Goal: Task Accomplishment & Management: Manage account settings

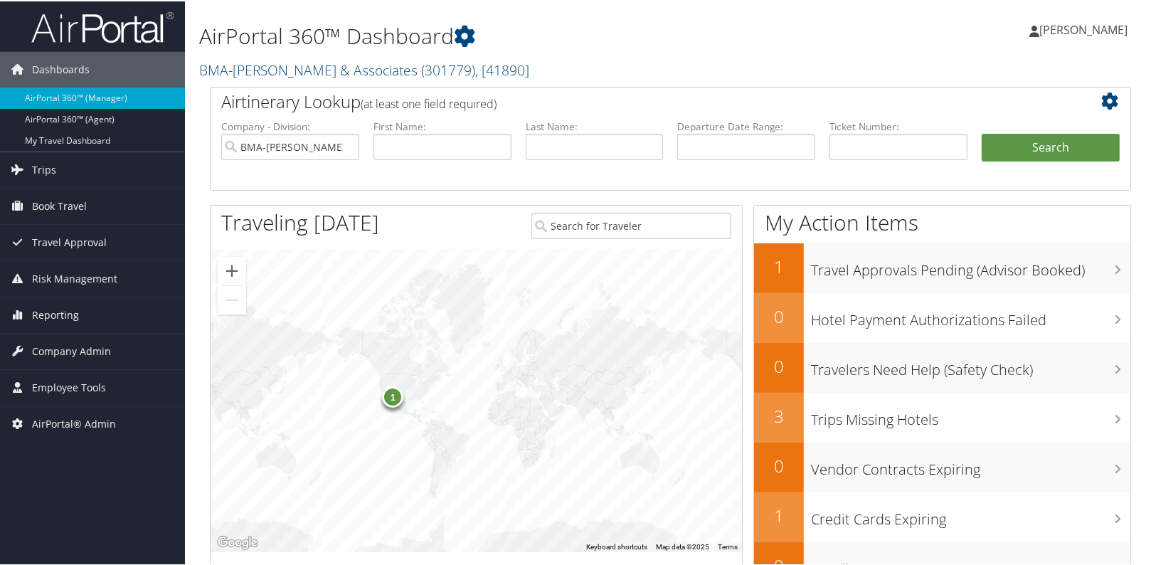
click at [305, 355] on div "1" at bounding box center [475, 399] width 531 height 302
click at [105, 351] on span "Company Admin" at bounding box center [71, 350] width 79 height 36
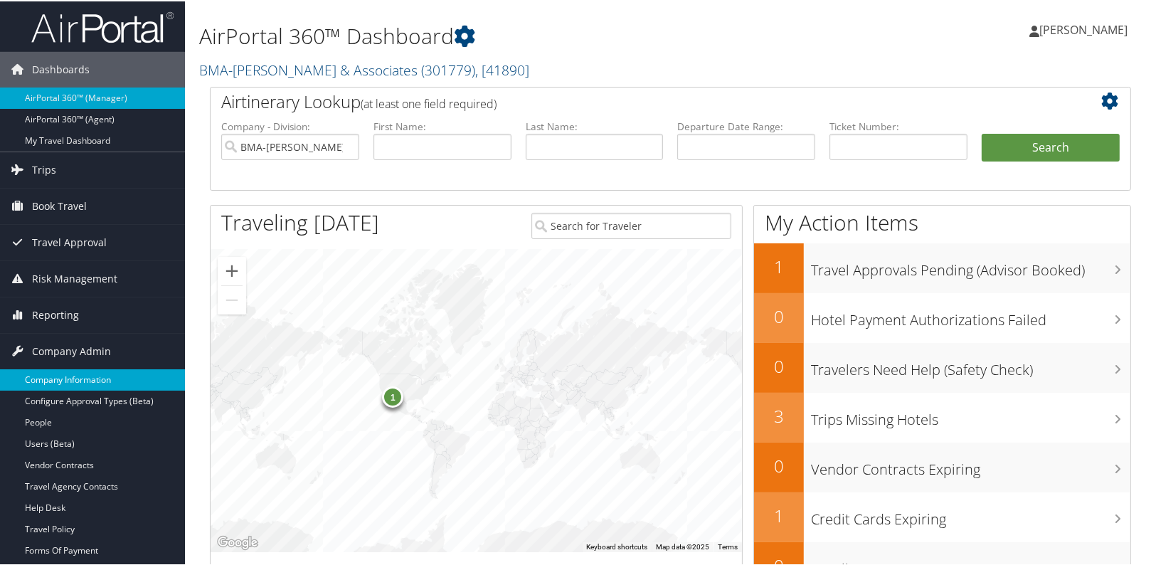
click at [90, 370] on link "Company Information" at bounding box center [92, 378] width 185 height 21
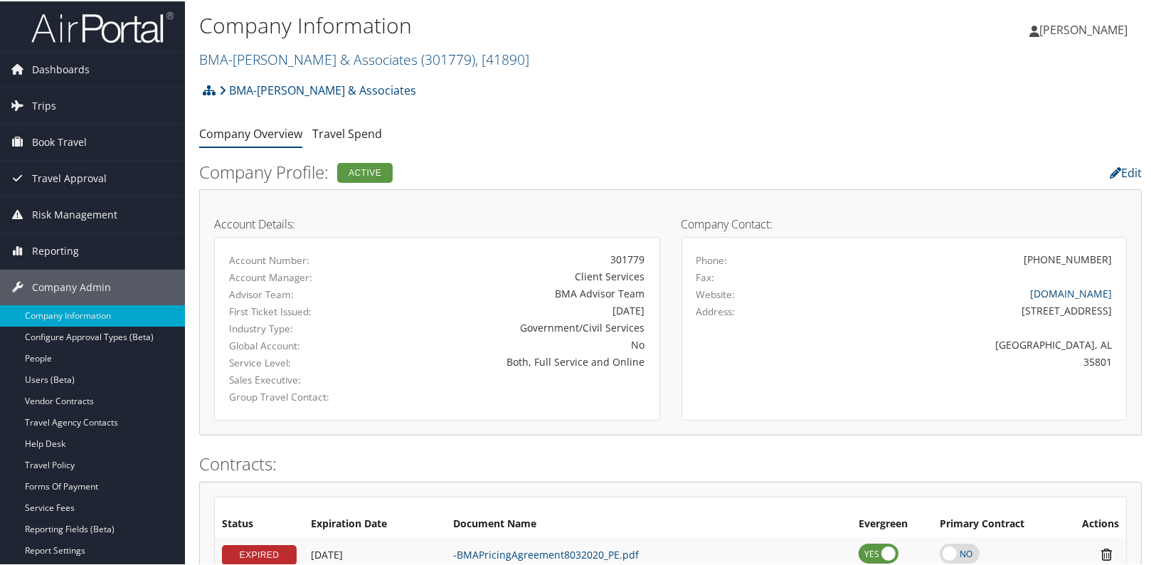
click at [577, 120] on ul "Company Overview Travel Spend" at bounding box center [670, 133] width 942 height 26
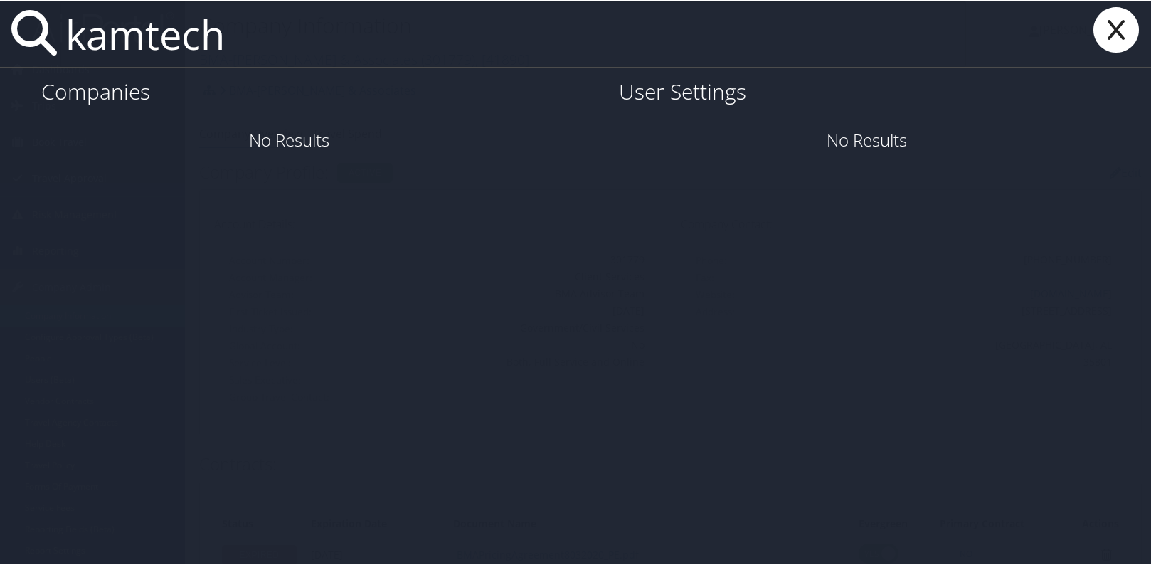
drag, startPoint x: 306, startPoint y: 50, endPoint x: 36, endPoint y: 70, distance: 271.7
click at [36, 70] on div "kamtech Companies No Results User Settings No Results" at bounding box center [578, 282] width 1156 height 565
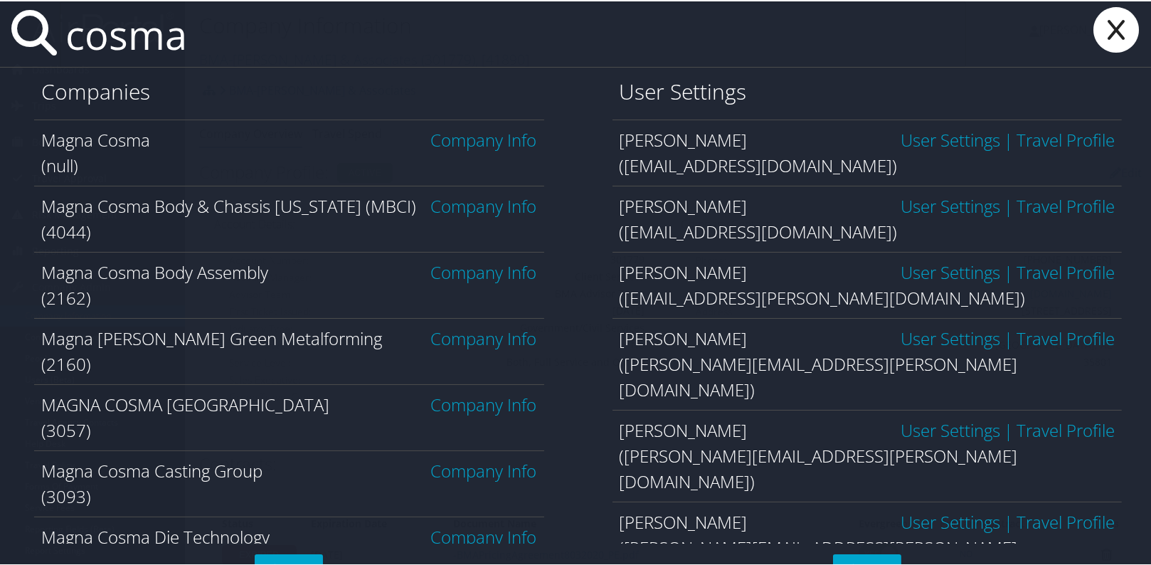
type input "cosma"
click at [474, 200] on link "Company Info" at bounding box center [484, 204] width 106 height 23
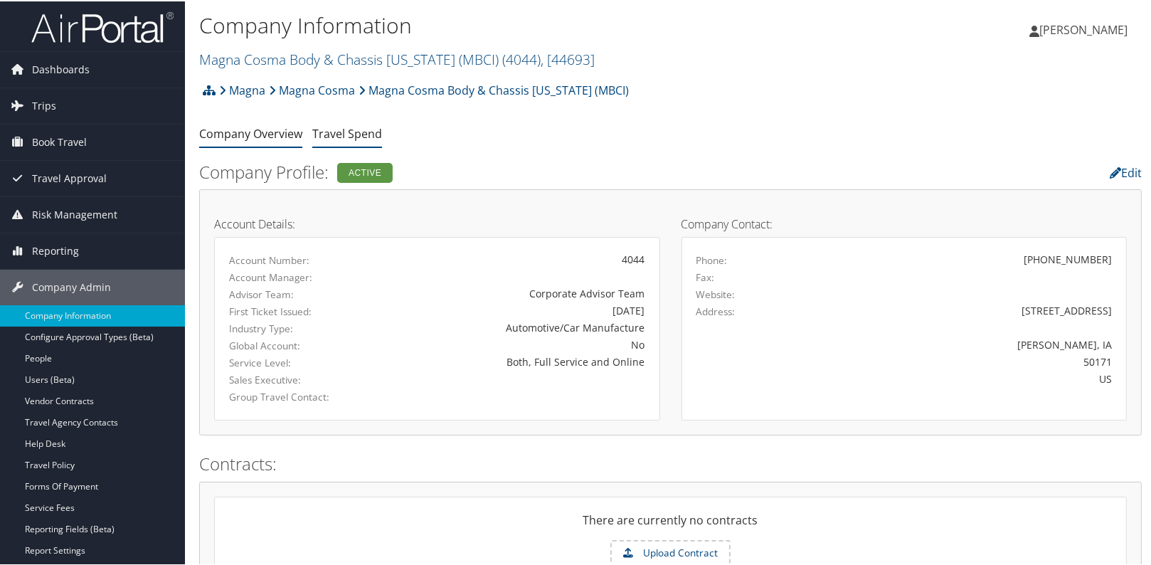
click at [359, 139] on link "Travel Spend" at bounding box center [347, 132] width 70 height 16
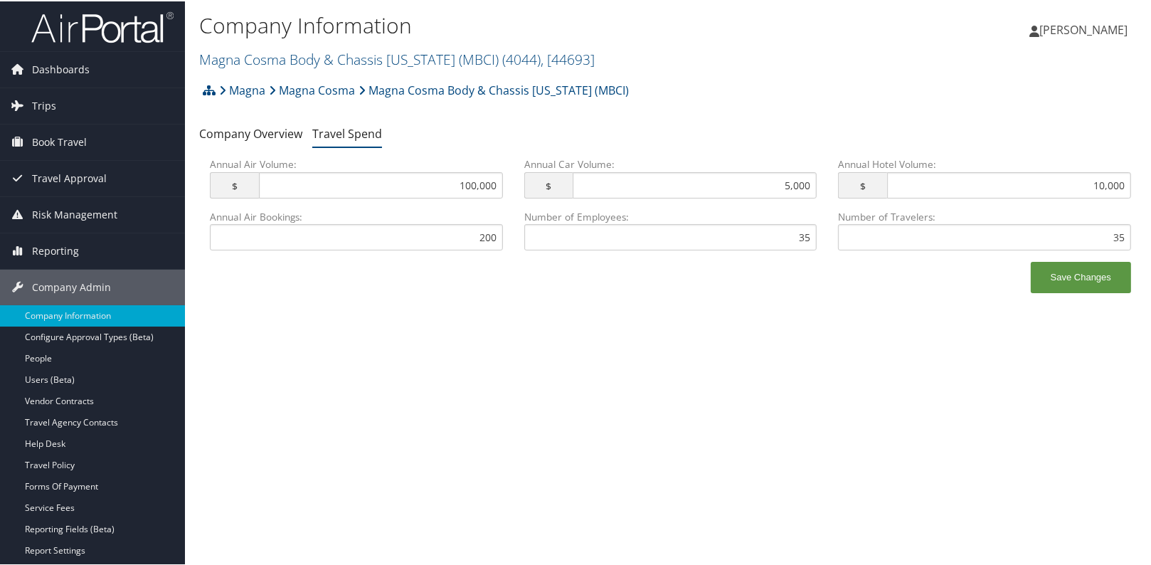
click at [326, 346] on div "Company Information Magna Cosma Body & Chassis Iowa (MBCI) ( 4044 ) , [ 44693 ]…" at bounding box center [670, 282] width 971 height 565
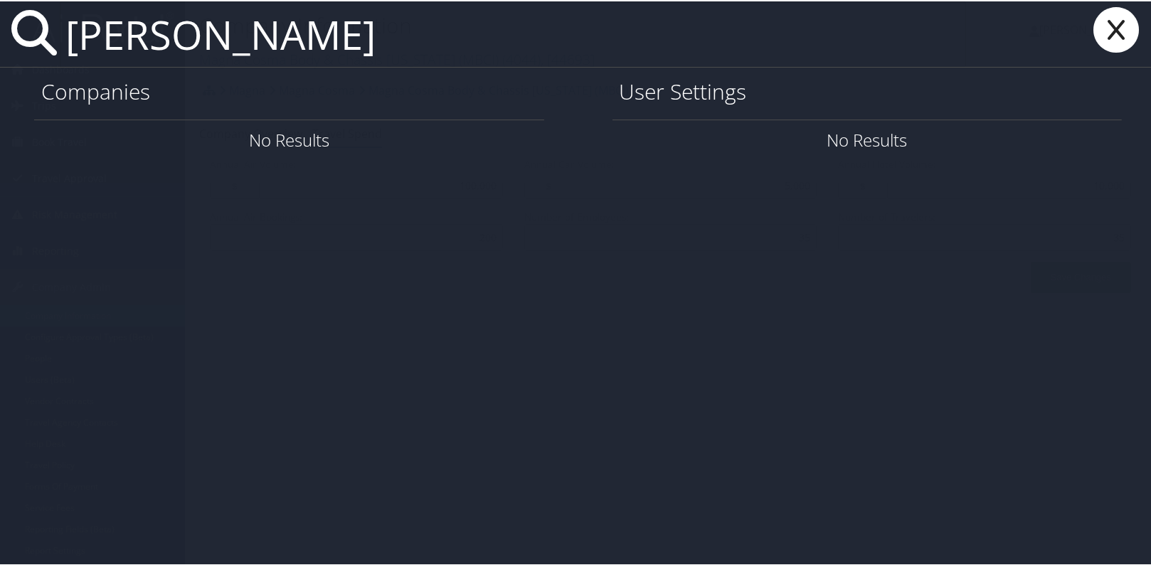
type input "kristen butler"
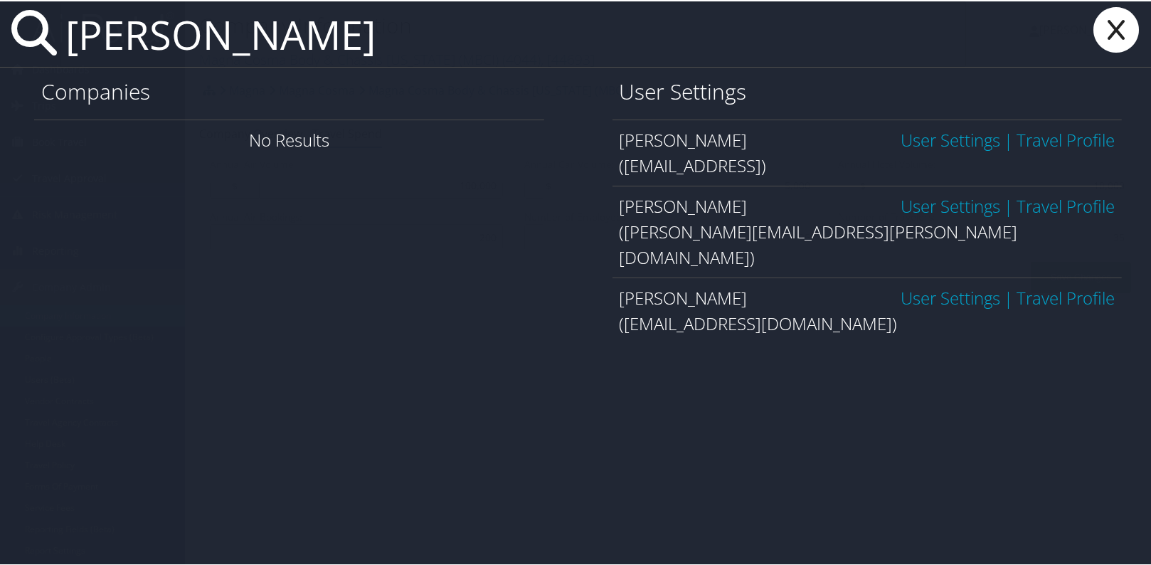
click at [964, 201] on link "User Settings" at bounding box center [950, 204] width 100 height 23
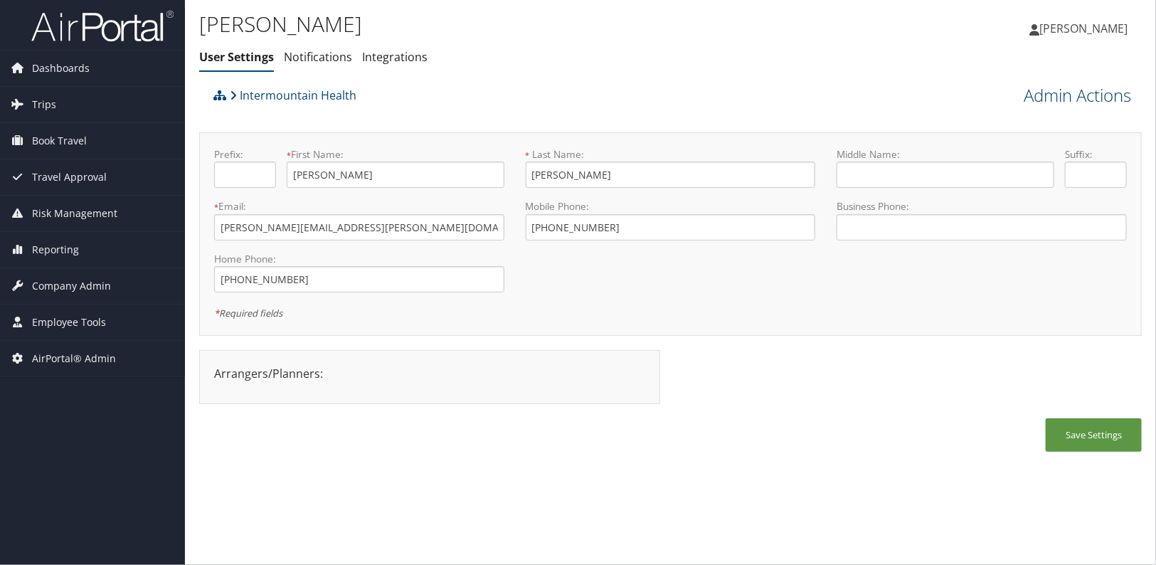
click at [1089, 95] on link "Admin Actions" at bounding box center [1076, 95] width 107 height 24
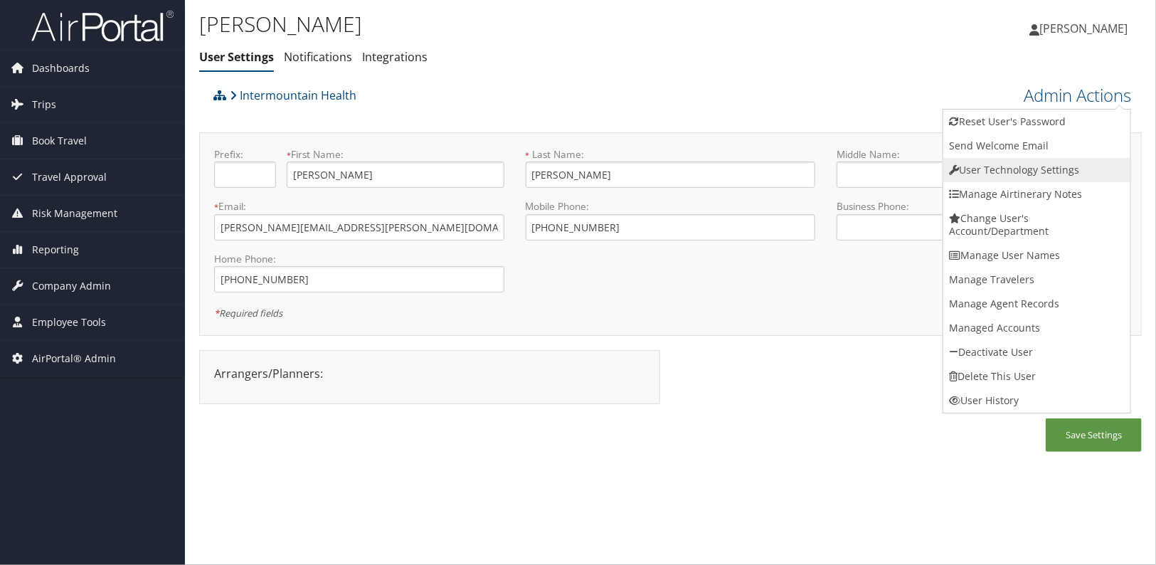
click at [1060, 161] on link "User Technology Settings" at bounding box center [1036, 170] width 187 height 24
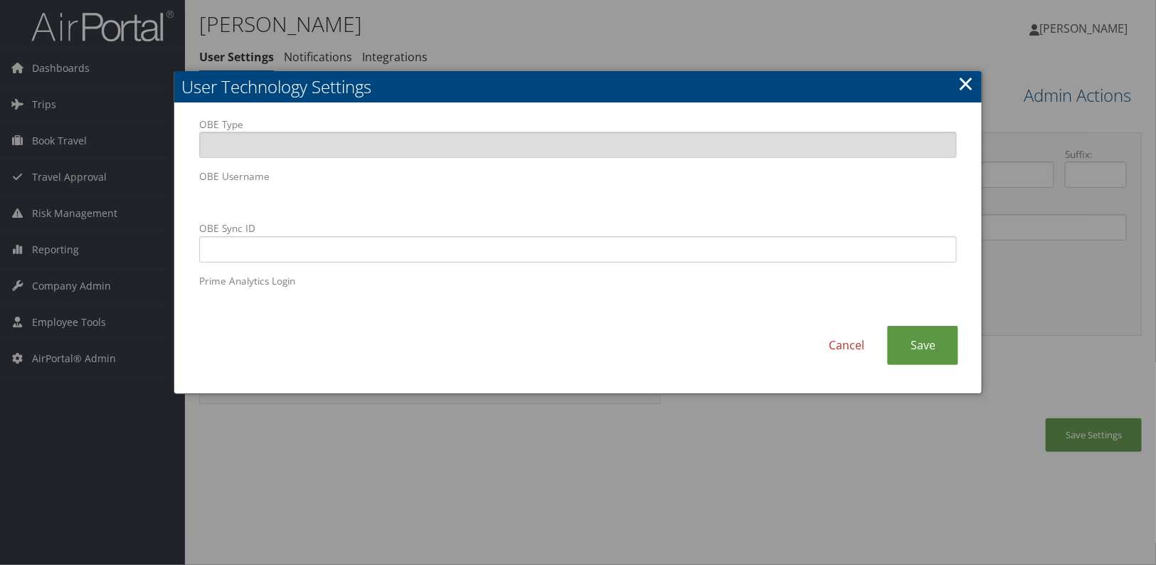
click at [788, 377] on div "Cancel Save" at bounding box center [577, 352] width 779 height 53
click at [910, 351] on link "Save" at bounding box center [922, 345] width 71 height 39
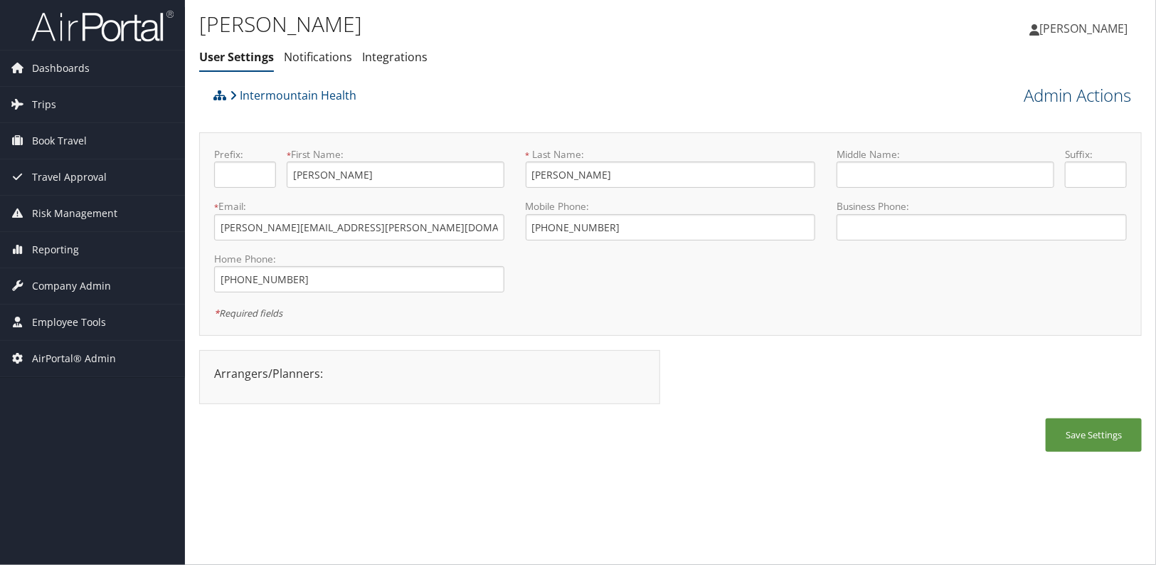
click at [1097, 92] on link "Admin Actions" at bounding box center [1076, 95] width 107 height 24
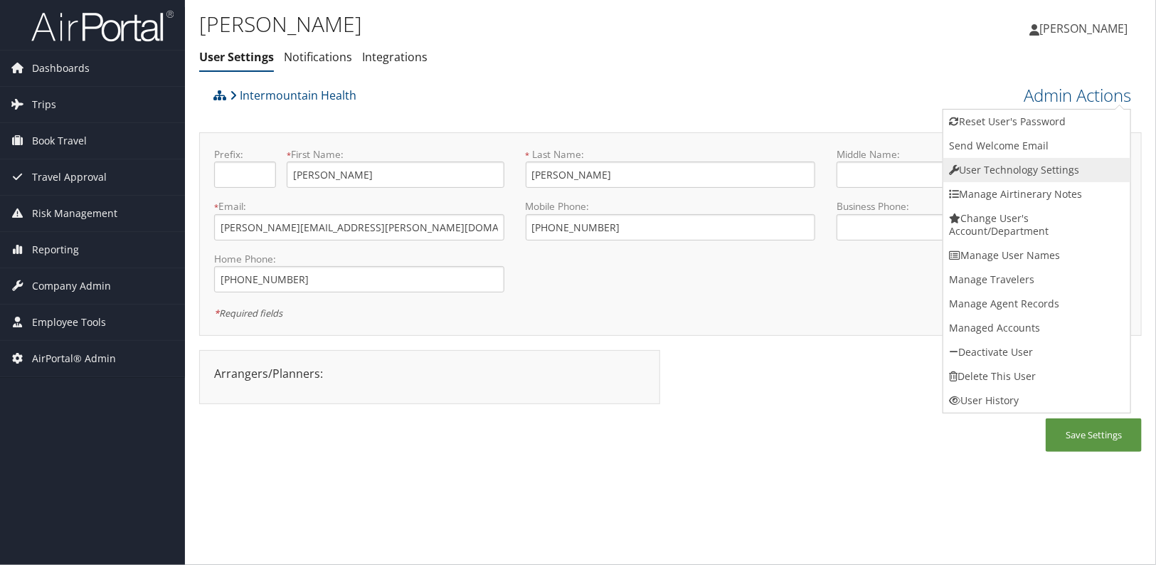
click at [1050, 176] on link "User Technology Settings" at bounding box center [1036, 170] width 187 height 24
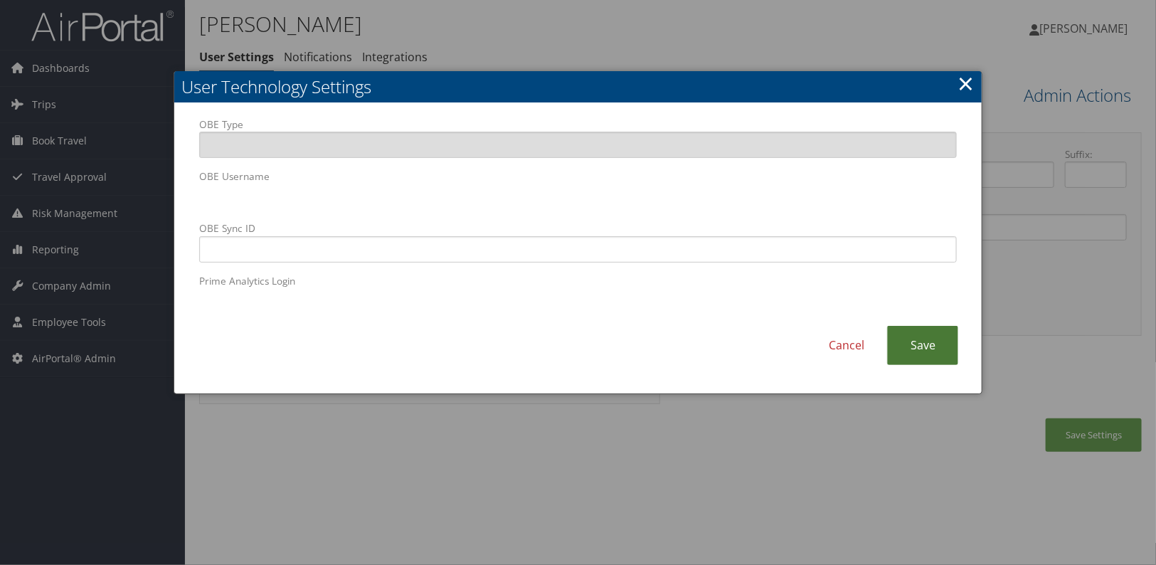
click at [946, 357] on link "Save" at bounding box center [922, 345] width 71 height 39
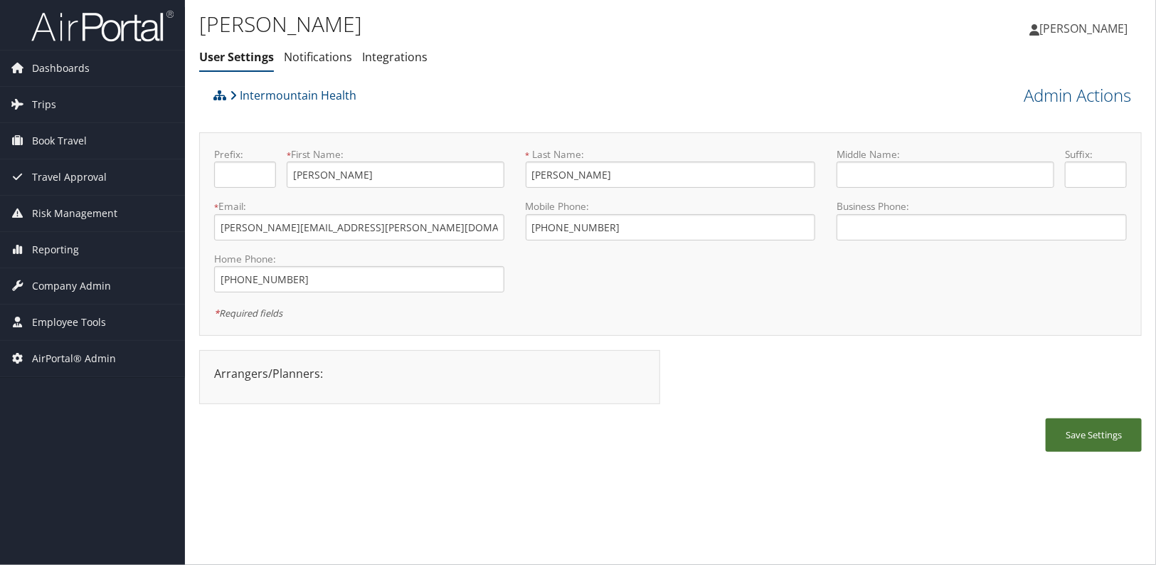
click at [1091, 441] on button "Save Settings" at bounding box center [1093, 434] width 96 height 33
click at [676, 426] on div "Save Settings" at bounding box center [670, 442] width 942 height 48
